Goal: Transaction & Acquisition: Purchase product/service

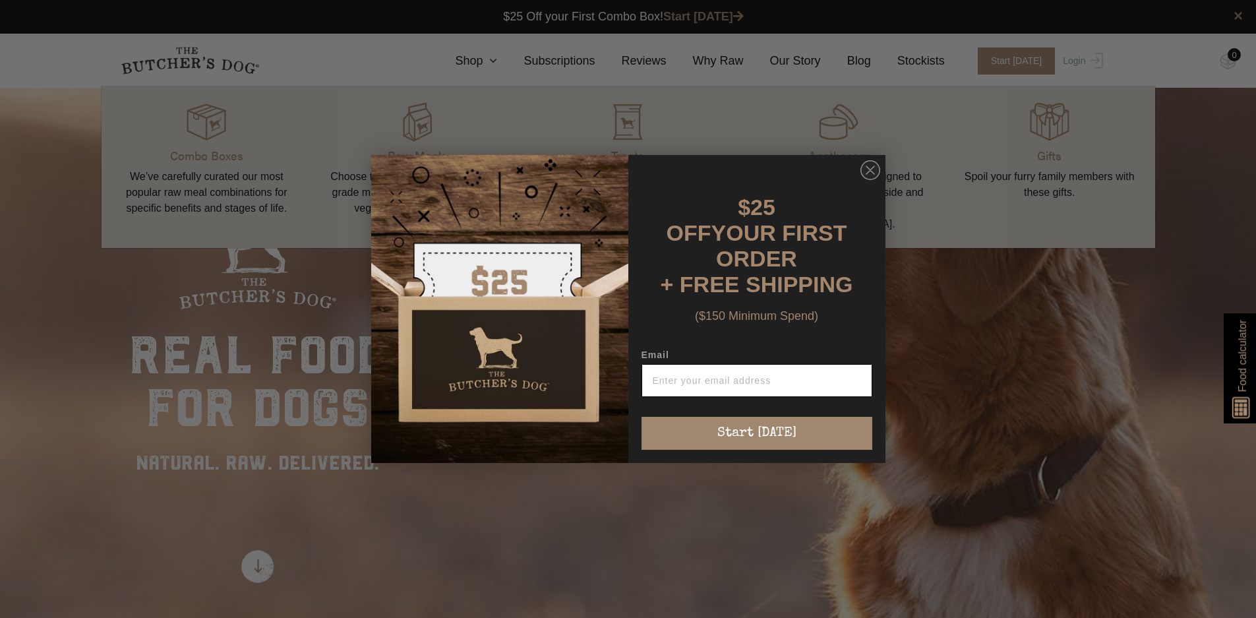
click at [724, 371] on input "Email" at bounding box center [757, 380] width 231 height 33
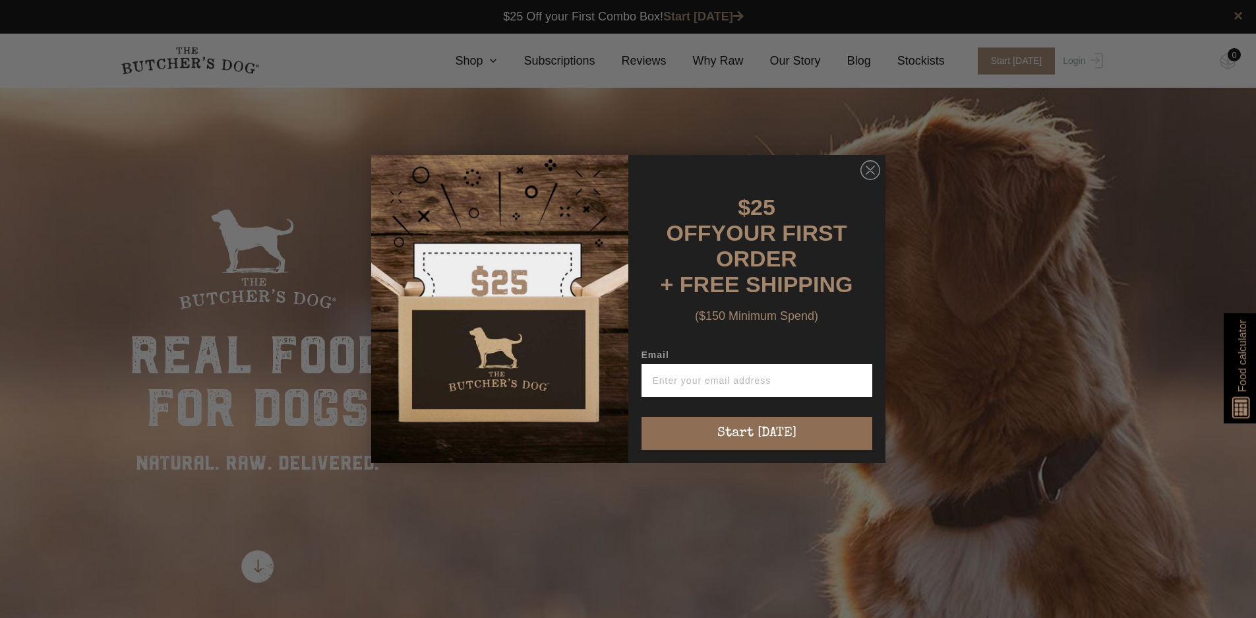
click at [783, 429] on button "Start [DATE]" at bounding box center [757, 433] width 231 height 33
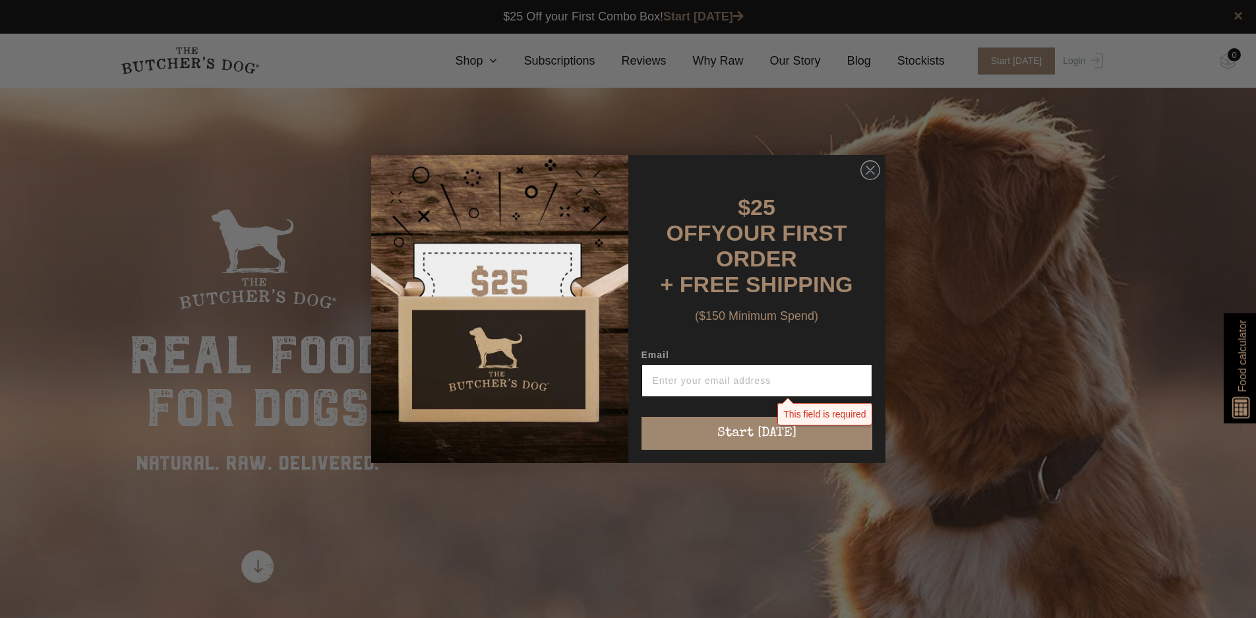
click at [825, 367] on input "Email" at bounding box center [757, 380] width 231 height 33
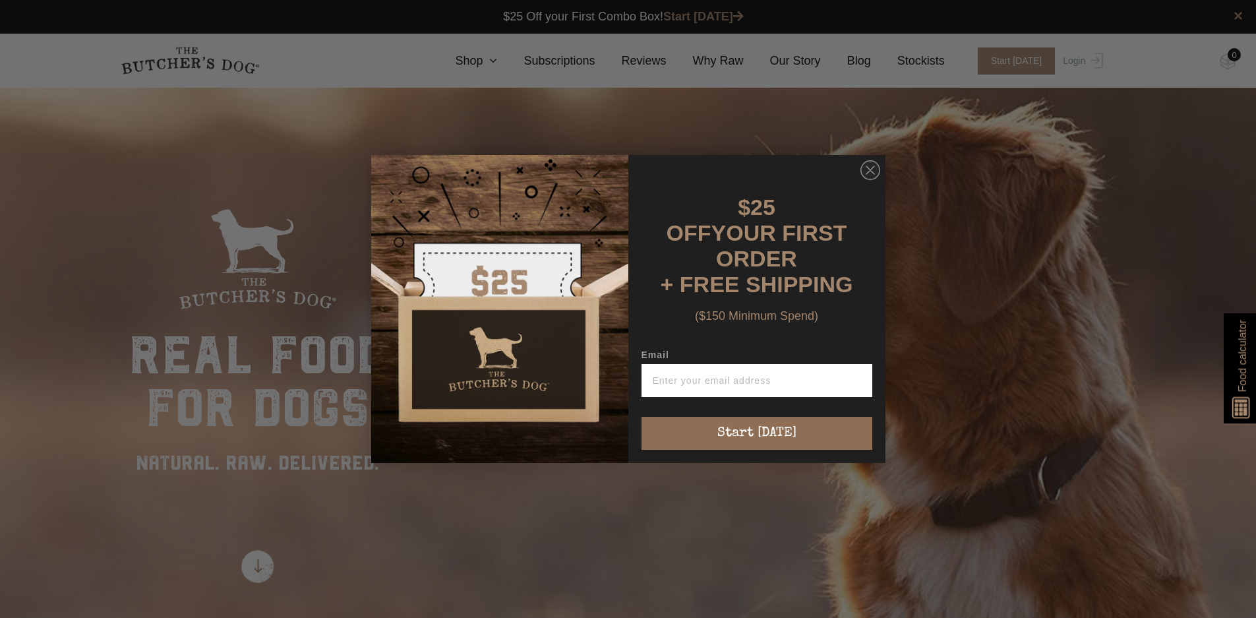
click at [702, 424] on button "Start [DATE]" at bounding box center [757, 433] width 231 height 33
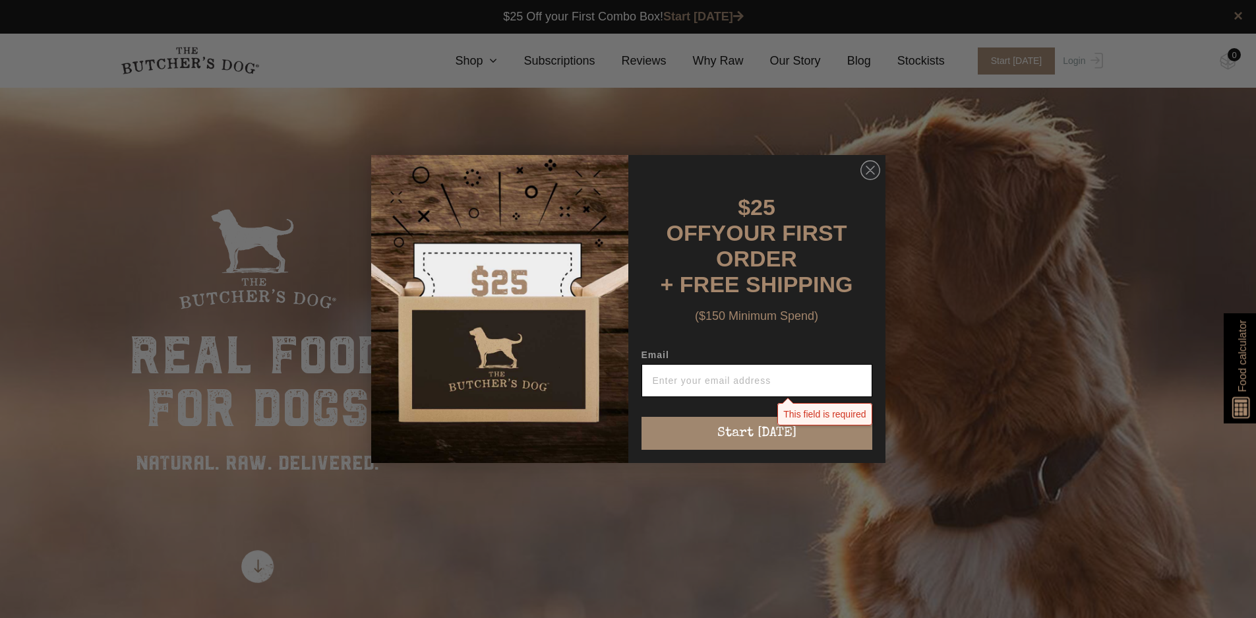
click at [762, 378] on input "Email" at bounding box center [757, 380] width 231 height 33
click at [718, 375] on input "Email" at bounding box center [757, 380] width 231 height 33
type input "artesian@y7mail.com"
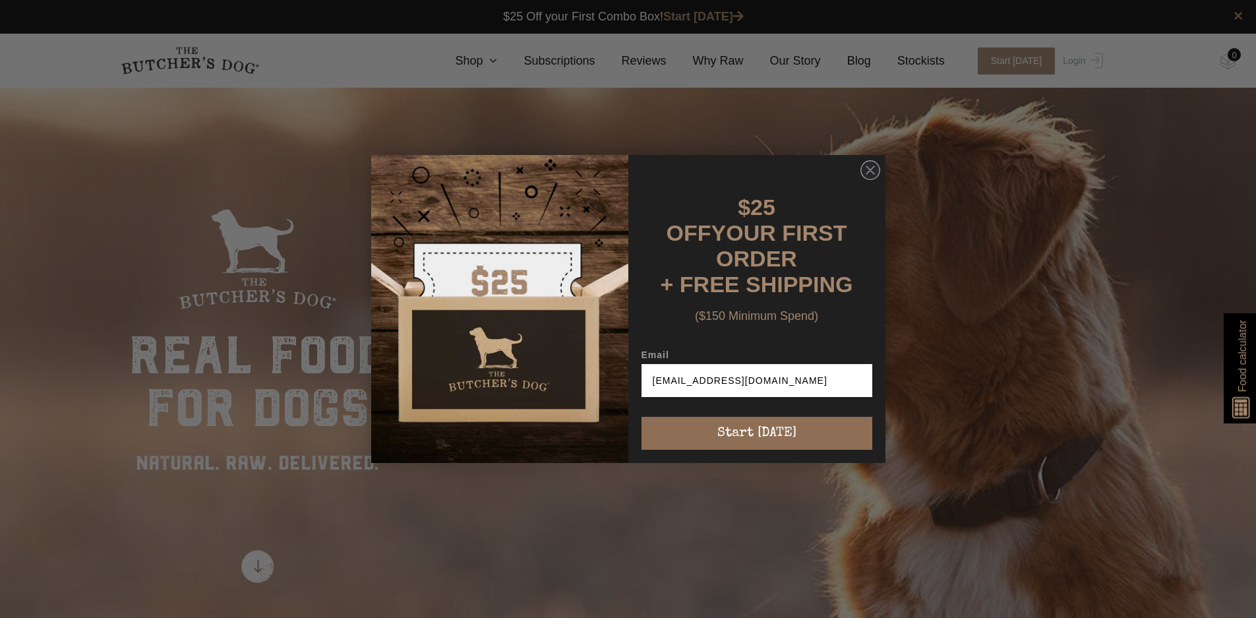
click at [756, 428] on button "Start [DATE]" at bounding box center [757, 433] width 231 height 33
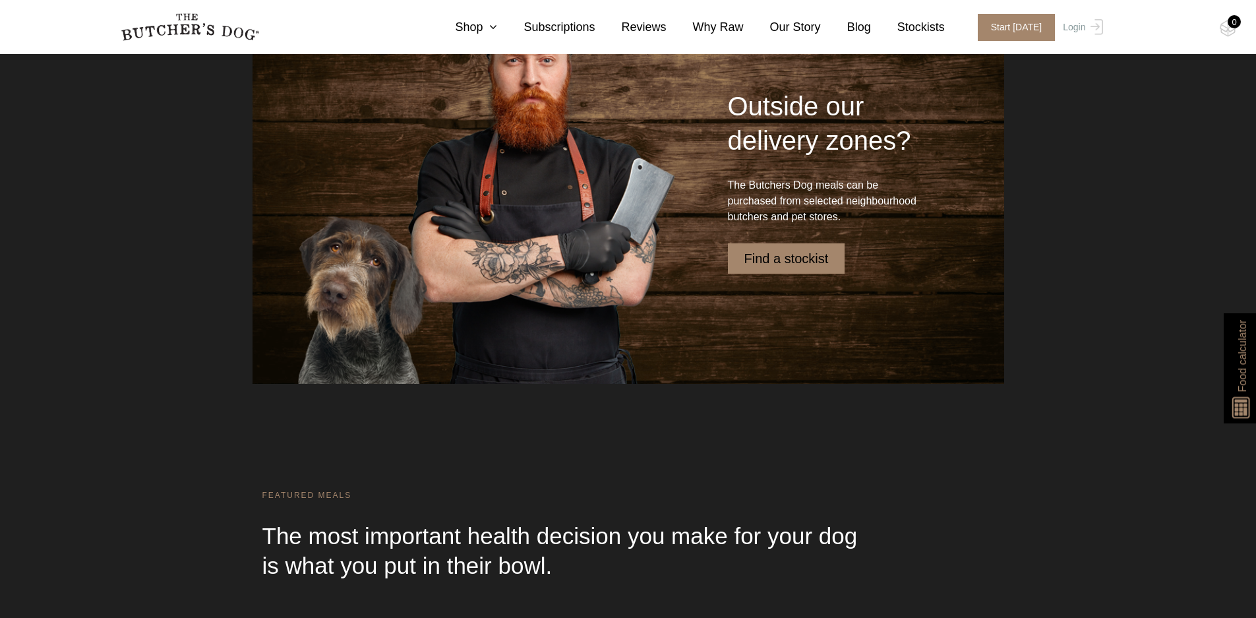
scroll to position [3615, 0]
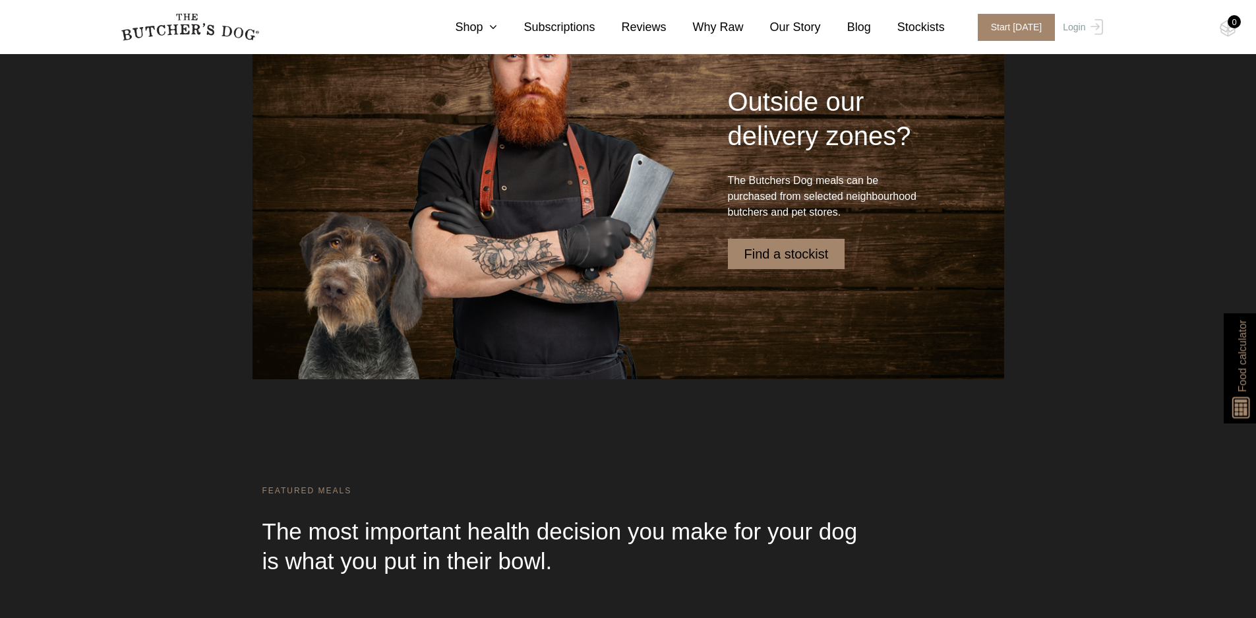
click at [814, 255] on link "Find a stockist" at bounding box center [786, 254] width 117 height 30
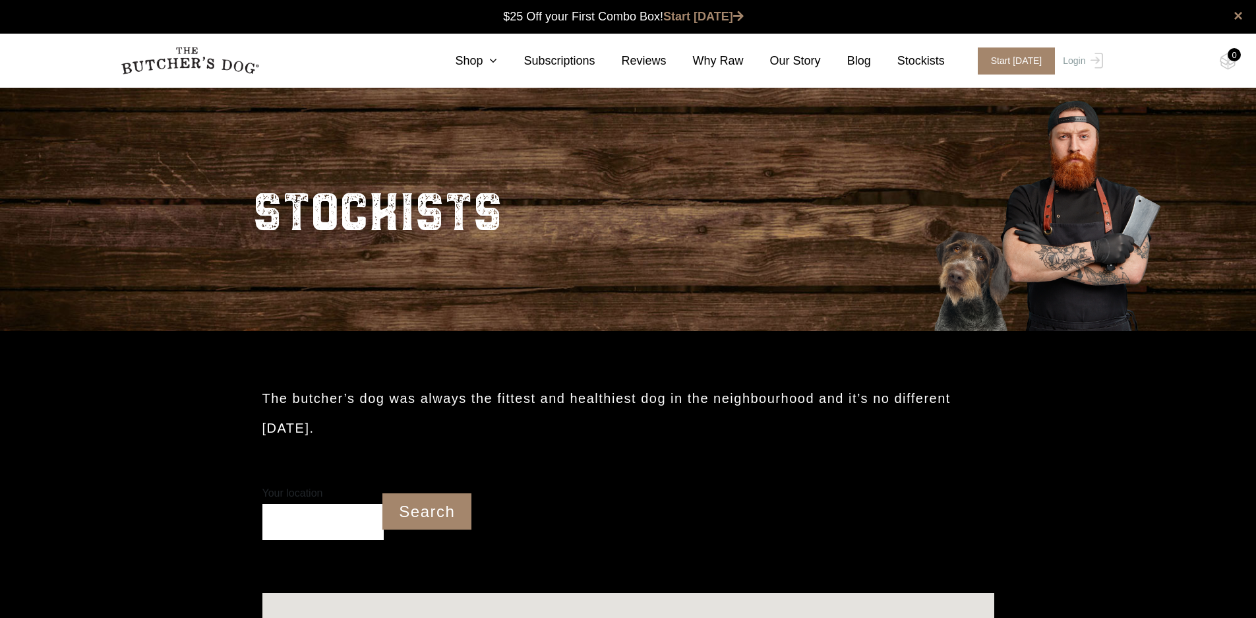
click at [280, 517] on input "Your location" at bounding box center [323, 522] width 122 height 36
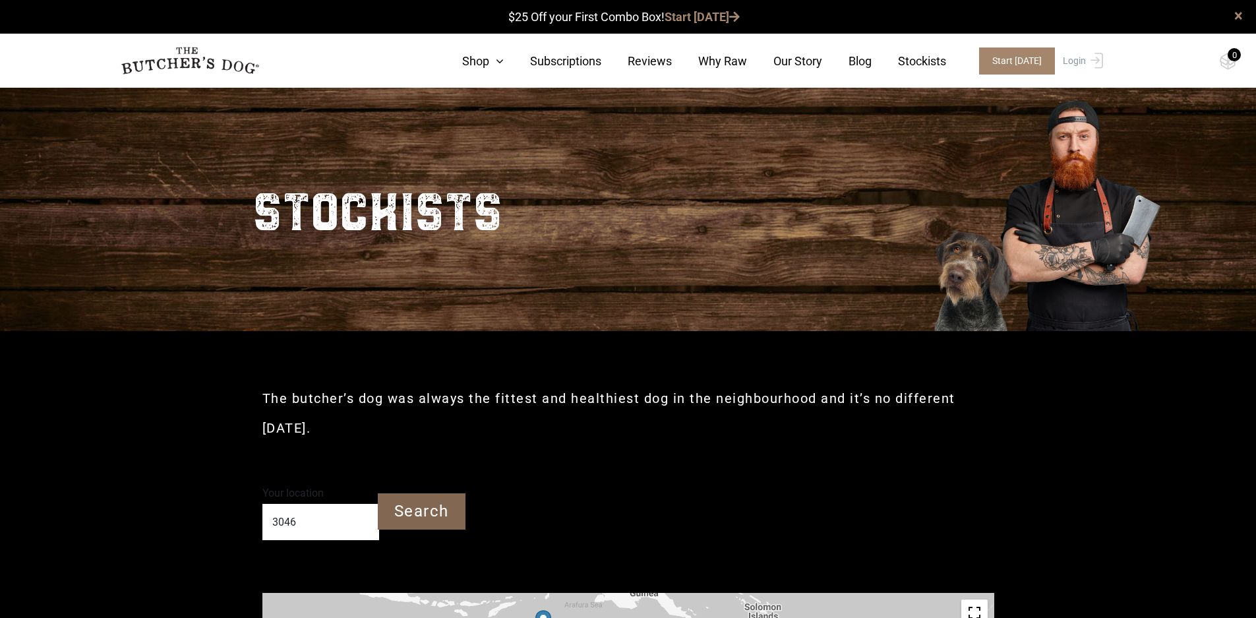
click at [410, 503] on input "Search" at bounding box center [422, 511] width 88 height 36
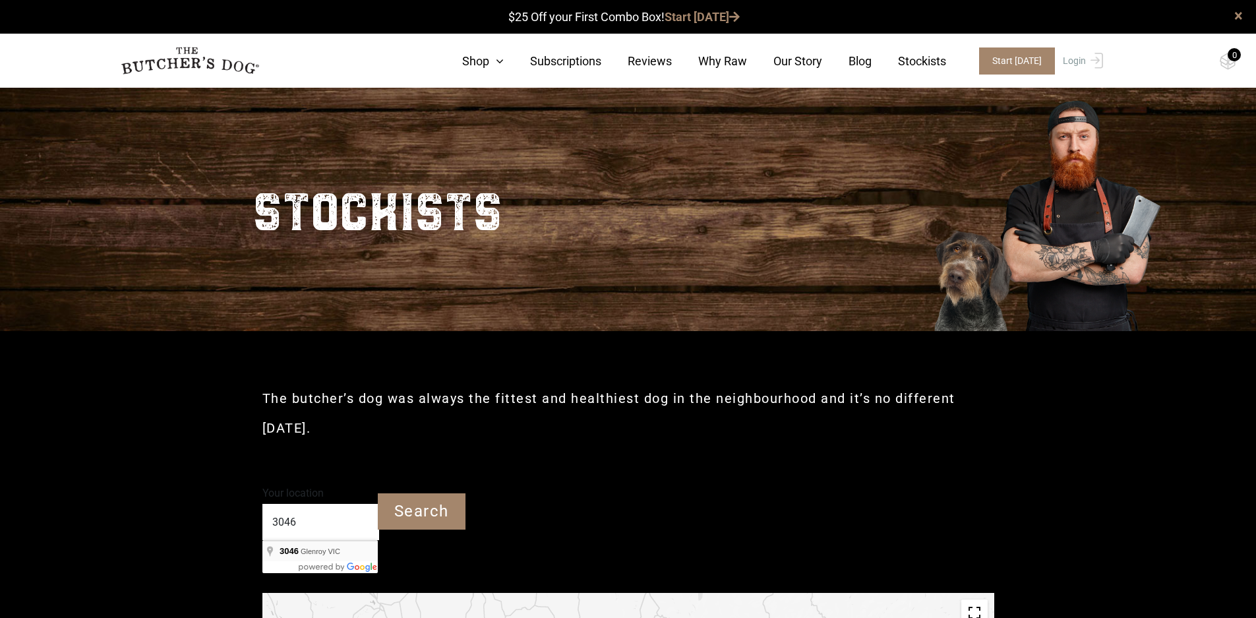
type input "Glenroy VIC 3046"
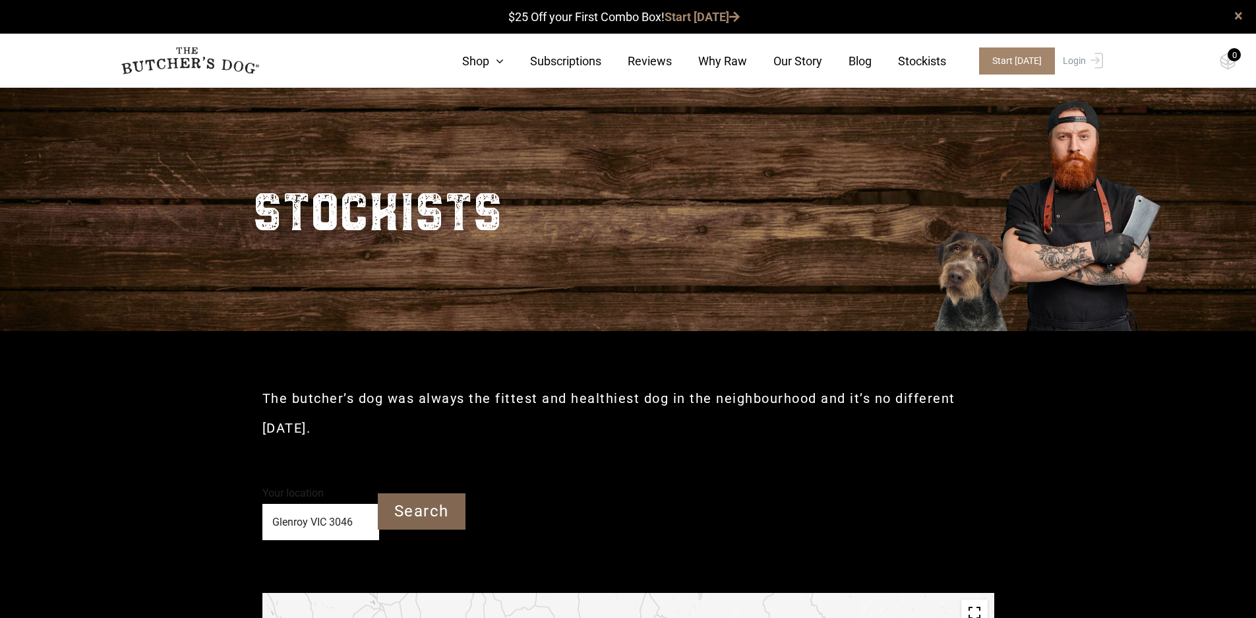
click at [410, 512] on input "Search" at bounding box center [422, 511] width 88 height 36
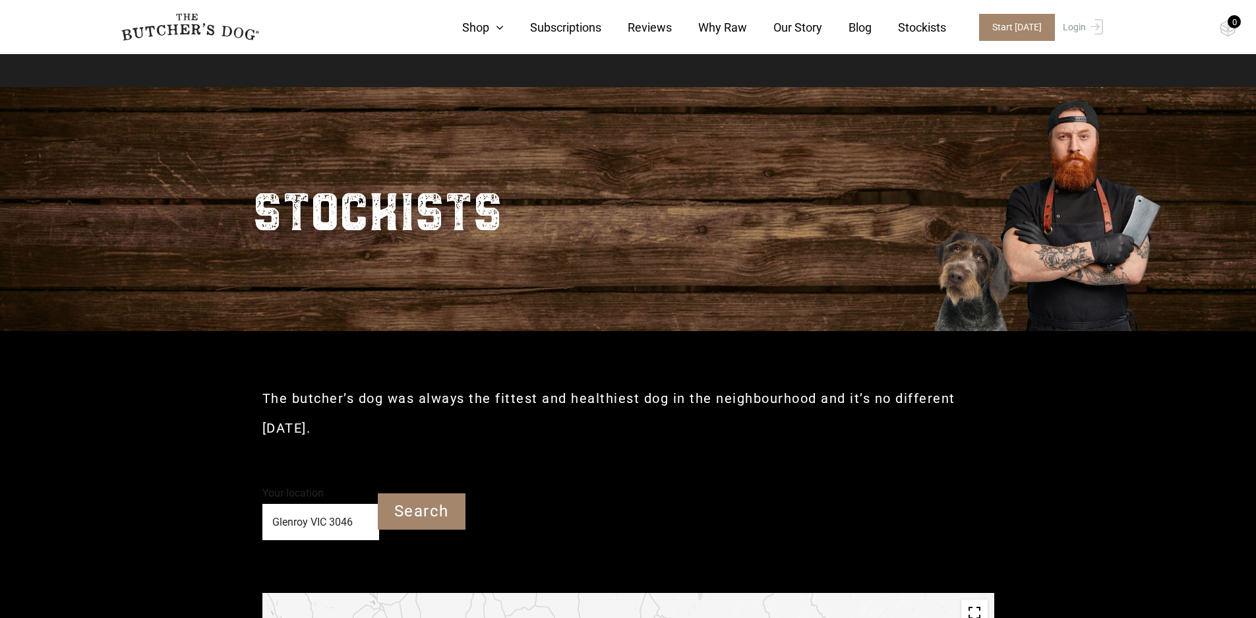
scroll to position [278, 0]
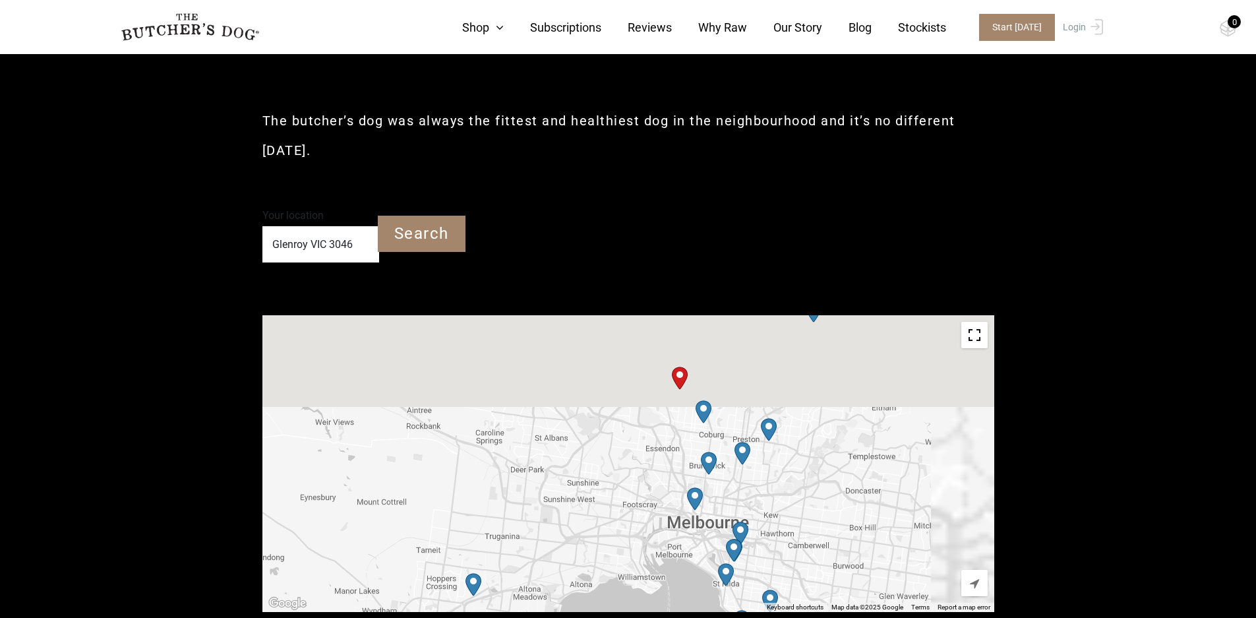
drag, startPoint x: 639, startPoint y: 379, endPoint x: 578, endPoint y: 612, distance: 241.4
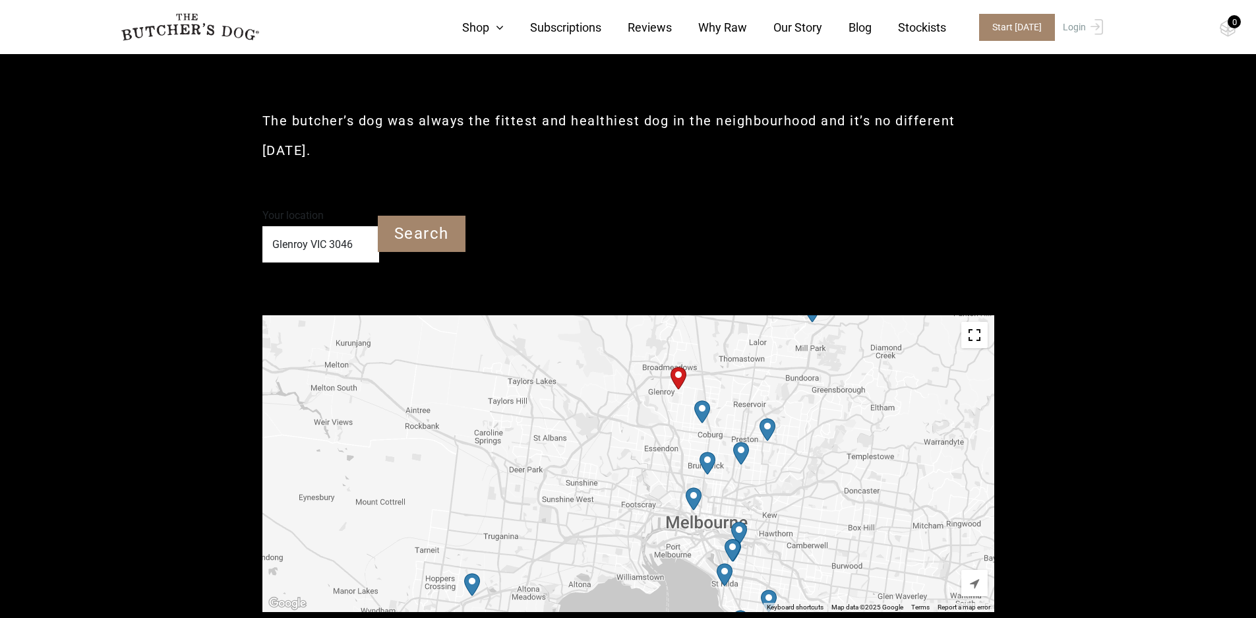
click at [677, 377] on img "Start location" at bounding box center [679, 378] width 16 height 23
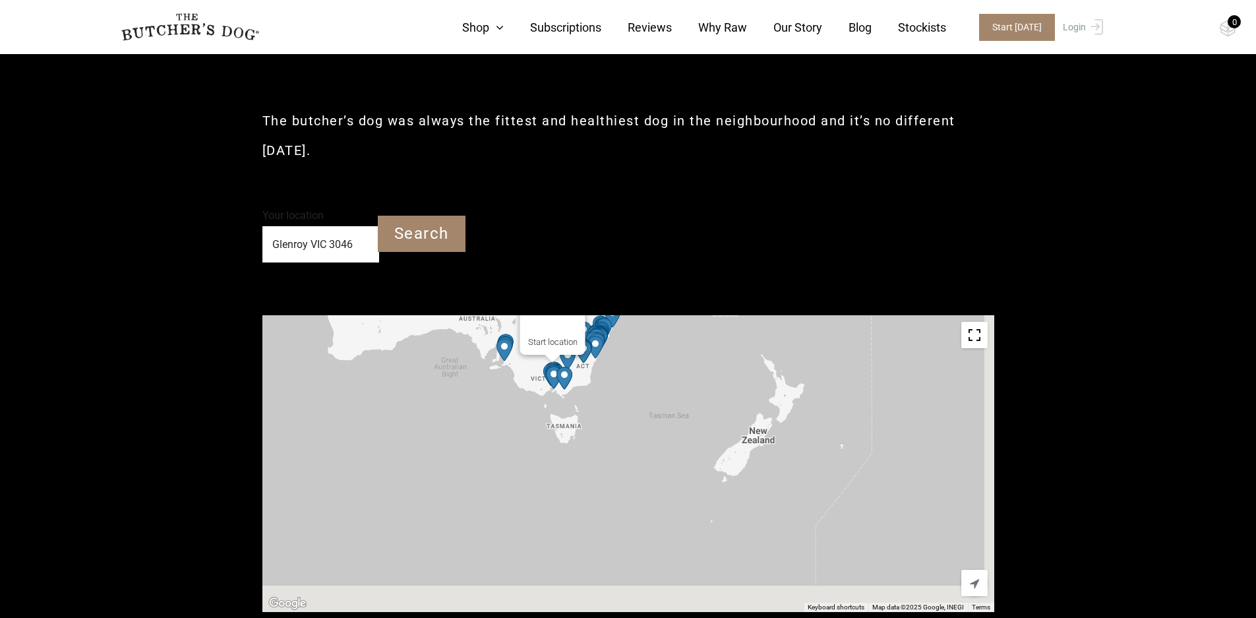
drag, startPoint x: 764, startPoint y: 473, endPoint x: 660, endPoint y: 280, distance: 219.0
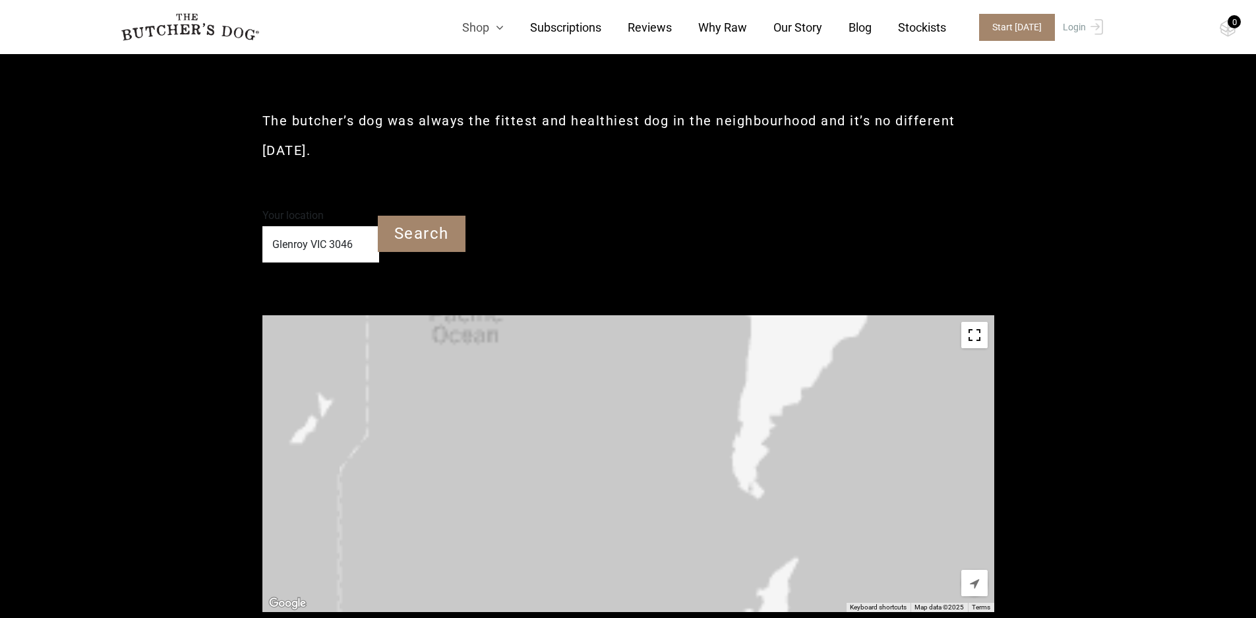
click at [482, 22] on link "Shop" at bounding box center [470, 27] width 68 height 18
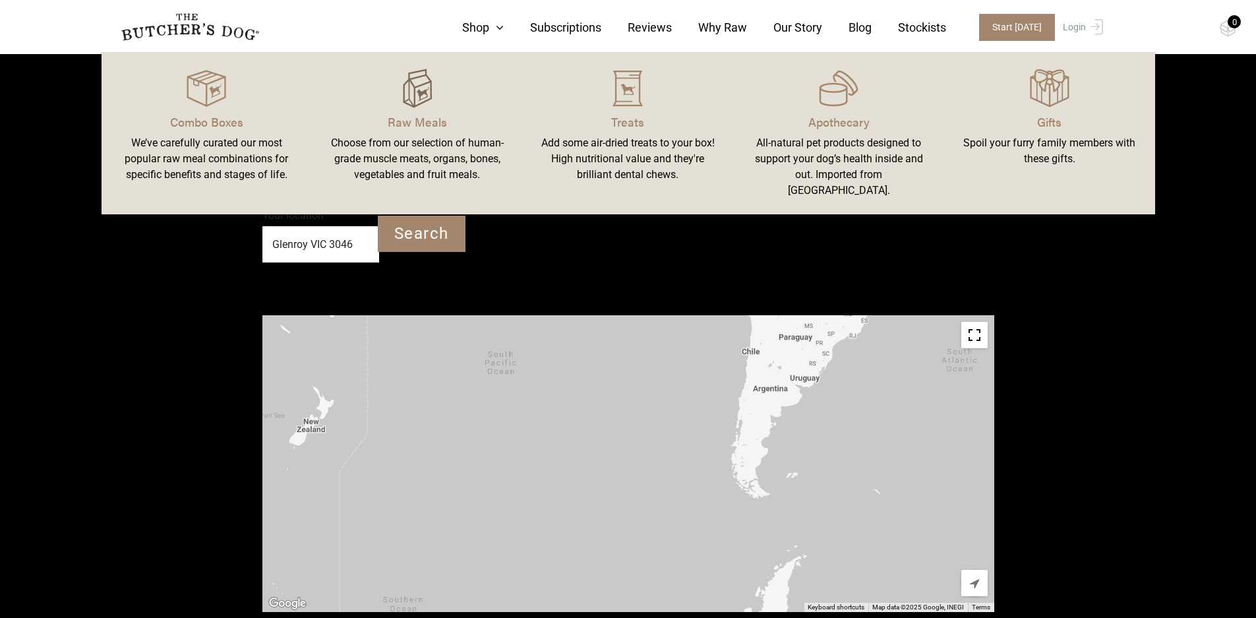
click at [427, 89] on img at bounding box center [418, 89] width 40 height 40
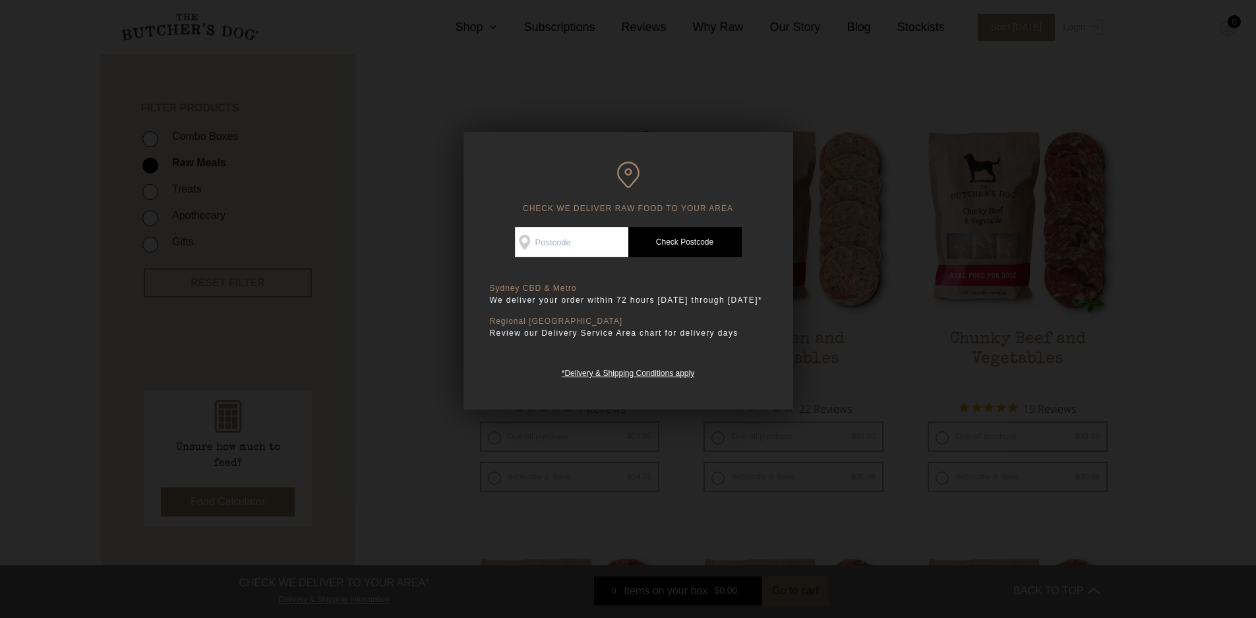
click at [576, 235] on input "Check Availability At" at bounding box center [571, 242] width 113 height 30
type input "3046"
click at [683, 239] on link "Check Postcode" at bounding box center [685, 242] width 113 height 30
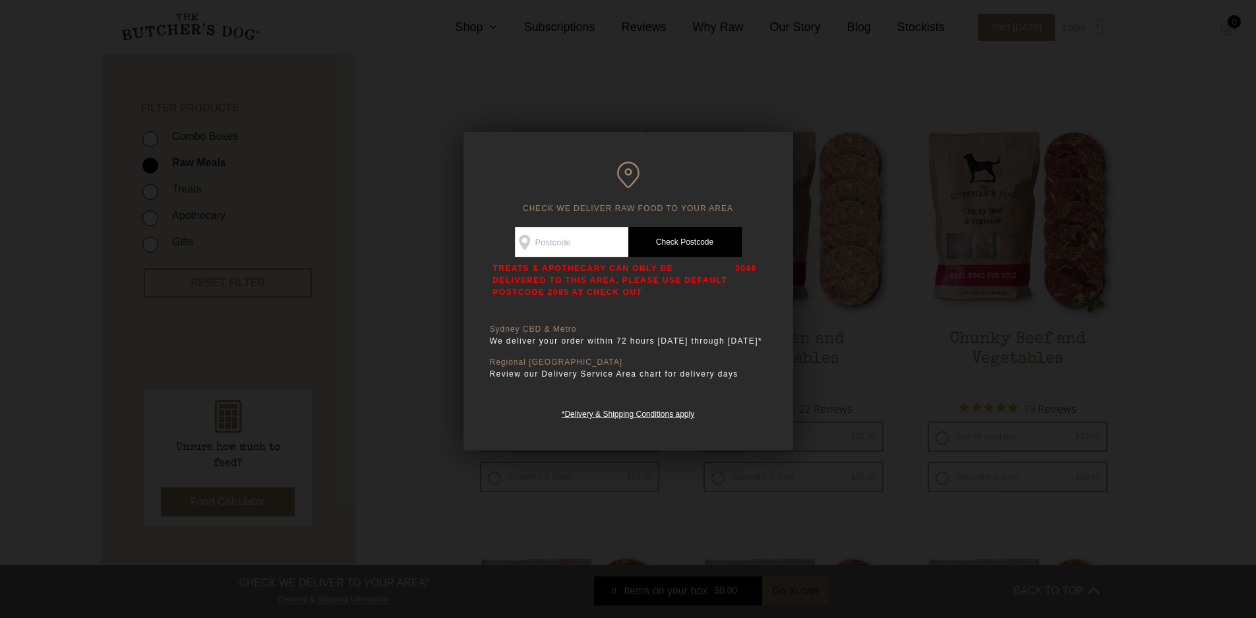
click at [1185, 337] on div at bounding box center [628, 309] width 1256 height 618
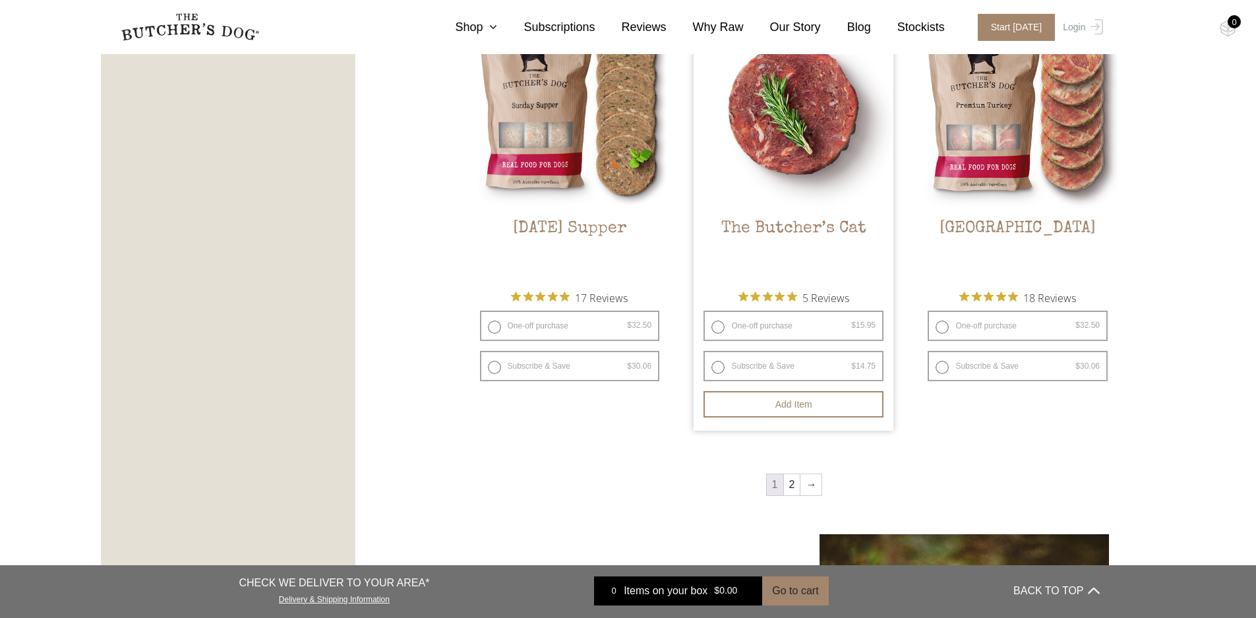
scroll to position [1668, 0]
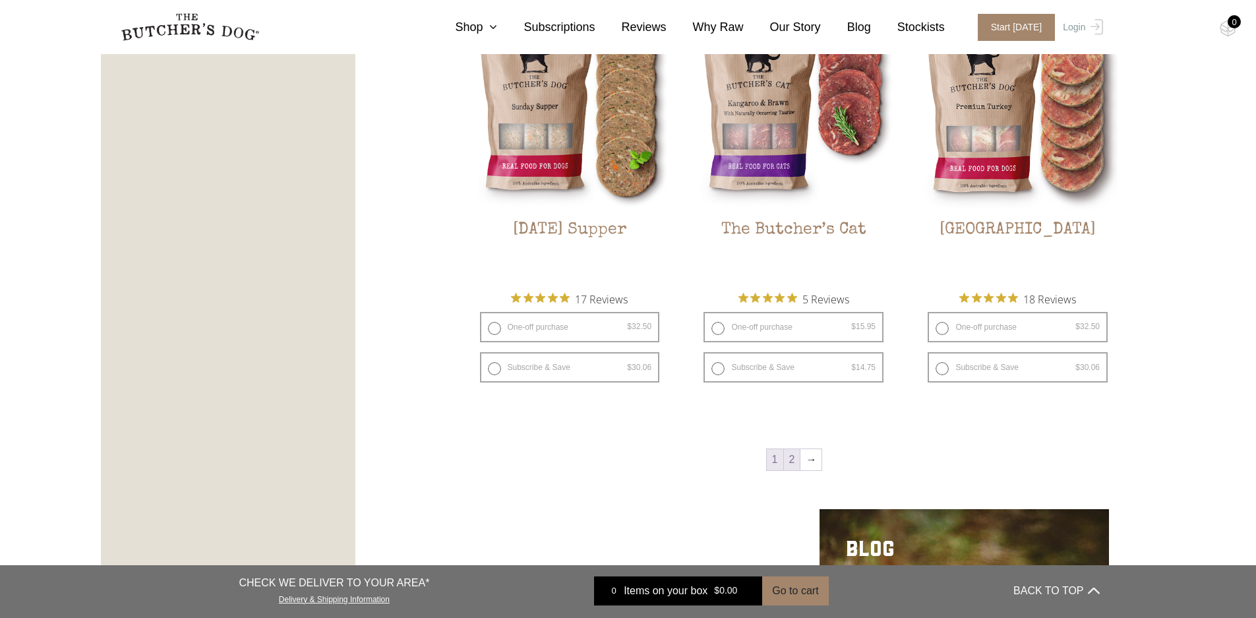
click at [795, 464] on link "2" at bounding box center [792, 459] width 16 height 21
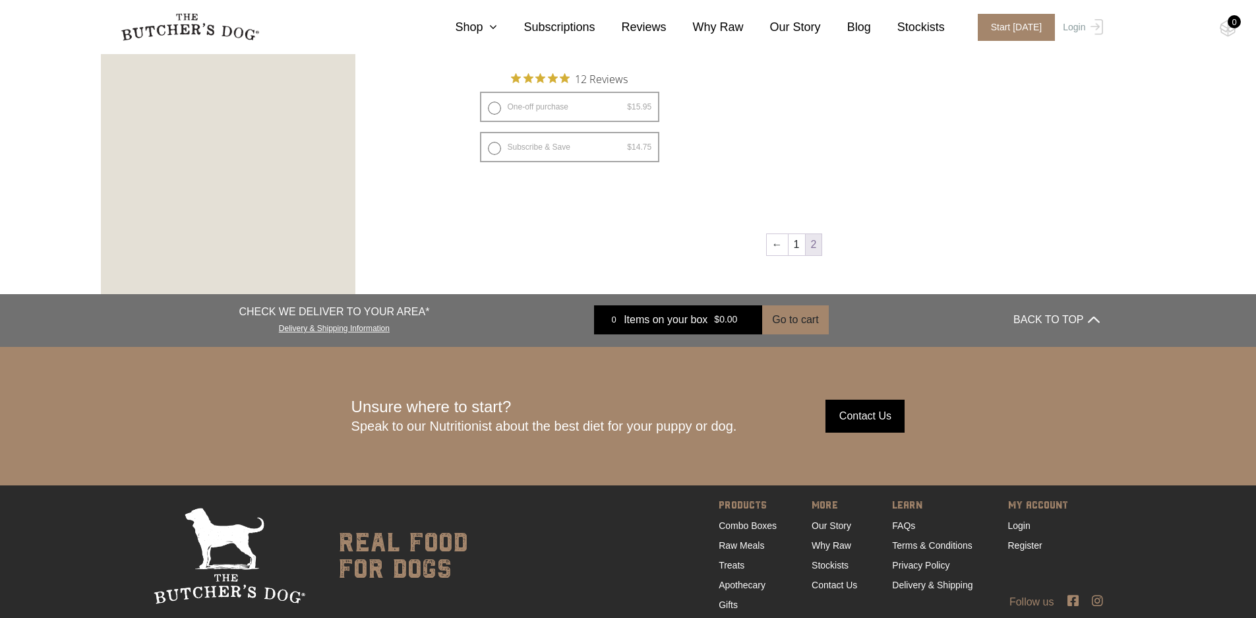
scroll to position [1039, 0]
click at [838, 566] on link "Stockists" at bounding box center [830, 565] width 37 height 11
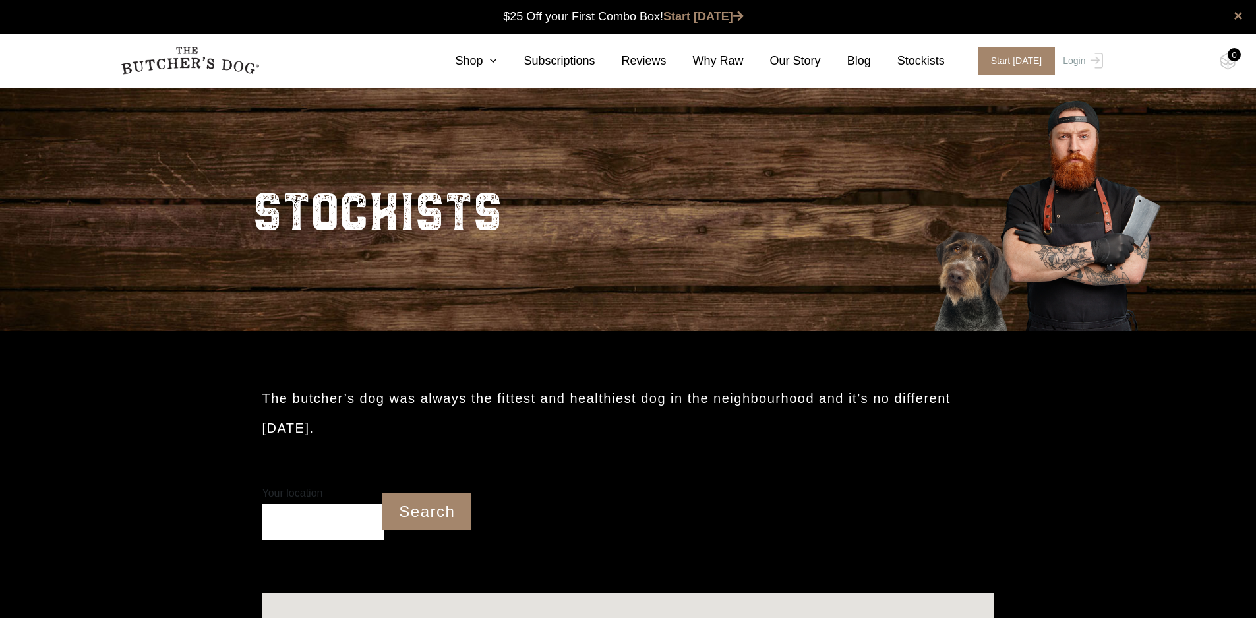
click at [303, 516] on input "Your location" at bounding box center [323, 522] width 122 height 36
